Goal: Task Accomplishment & Management: Manage account settings

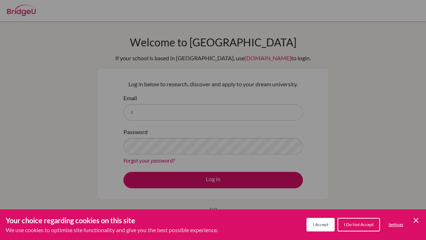
scroll to position [54, 0]
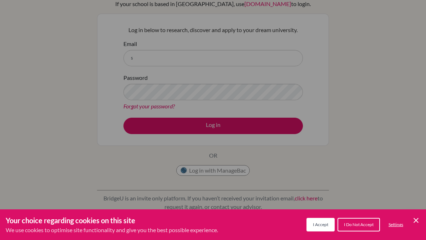
click at [317, 222] on button "I Accept" at bounding box center [321, 225] width 28 height 14
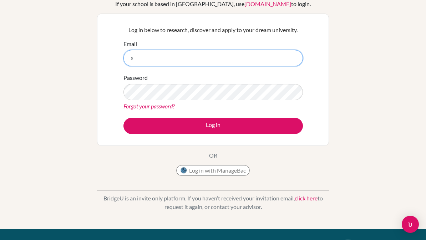
click at [139, 56] on input "s" at bounding box center [214, 58] width 180 height 16
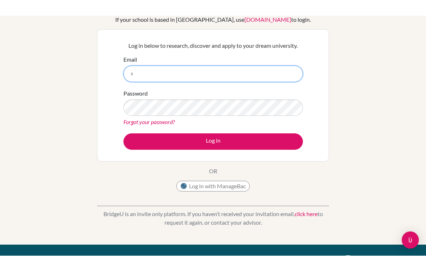
scroll to position [54, 0]
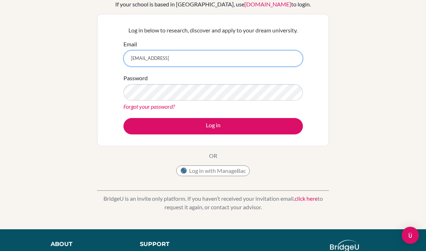
click at [181, 59] on input "[EMAIL_ADDRESS]" at bounding box center [214, 58] width 180 height 16
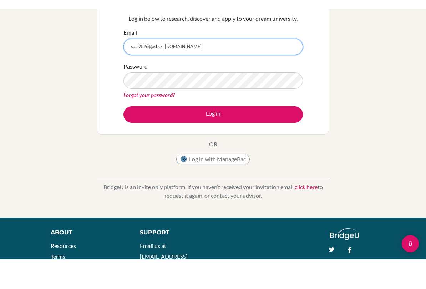
scroll to position [75, 0]
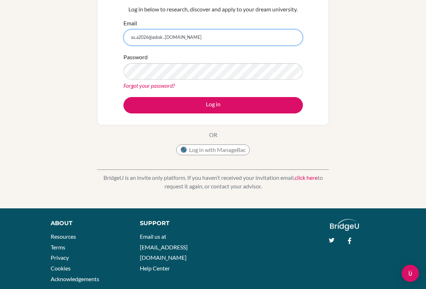
type input "[EMAIL_ADDRESS][DOMAIN_NAME]"
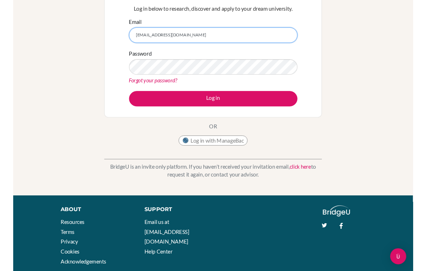
scroll to position [75, 0]
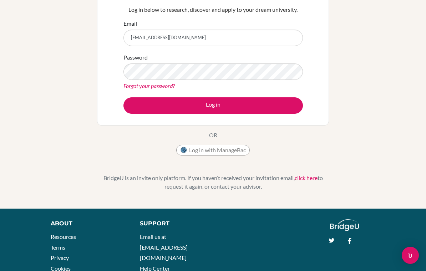
click at [270, 102] on button "Log in" at bounding box center [214, 105] width 180 height 16
click at [275, 97] on button "Log in" at bounding box center [214, 105] width 180 height 16
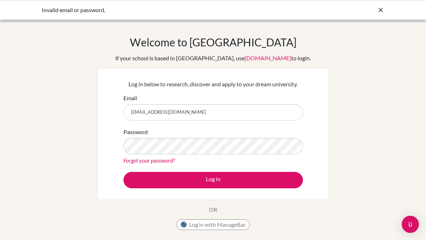
click at [249, 224] on button "Log in with ManageBac" at bounding box center [213, 225] width 74 height 11
click at [236, 230] on button "Log in with ManageBac" at bounding box center [213, 225] width 74 height 11
click at [239, 227] on button "Log in with ManageBac" at bounding box center [213, 225] width 74 height 11
